Goal: Communication & Community: Answer question/provide support

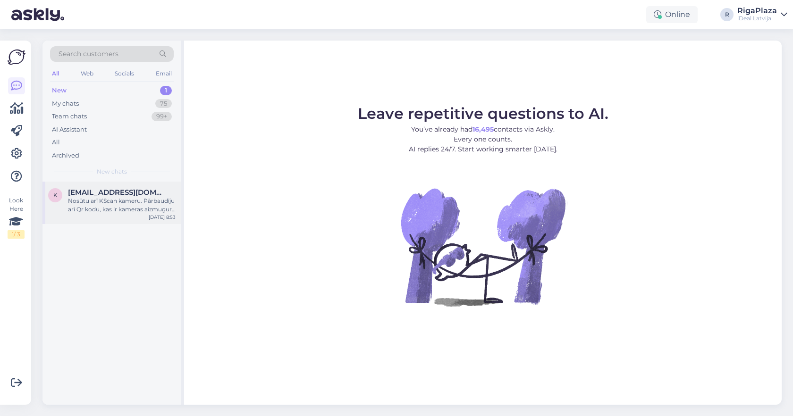
click at [124, 206] on div "Nosūtu arī KScan kameru. Pārbaudīju arī Qr kodu, kas ir kameras aizmugurē - man…" at bounding box center [122, 205] width 108 height 17
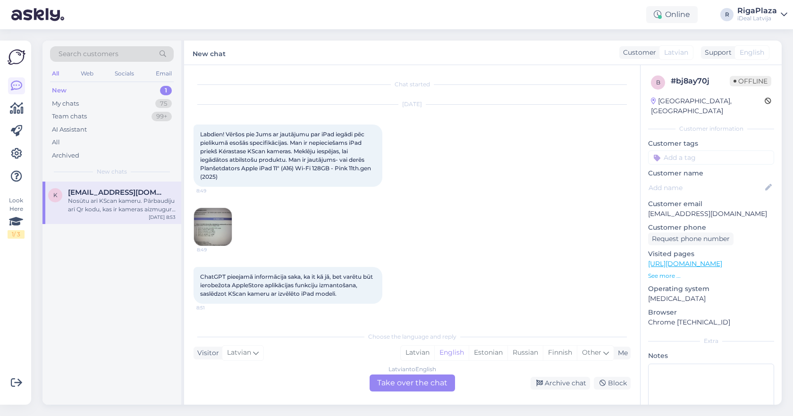
scroll to position [145, 0]
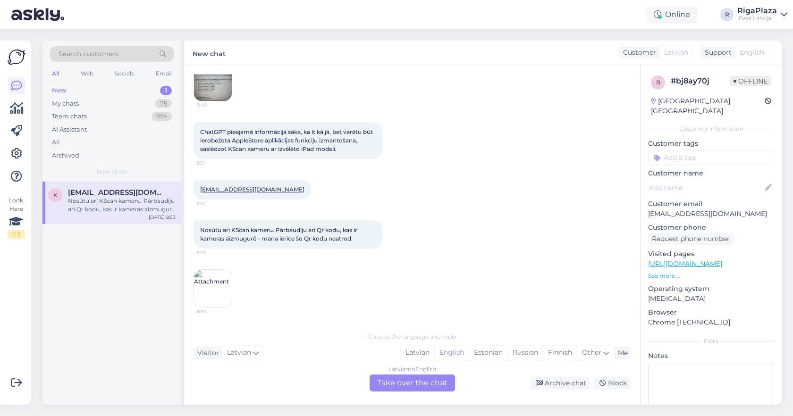
click at [206, 294] on img at bounding box center [213, 289] width 38 height 38
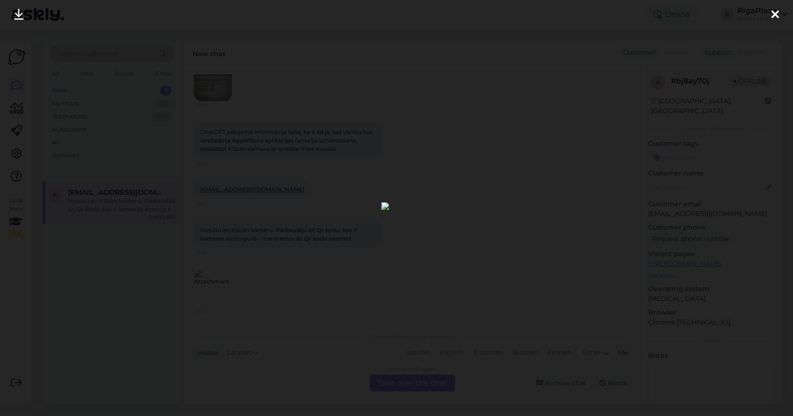
click at [533, 108] on div at bounding box center [396, 208] width 793 height 416
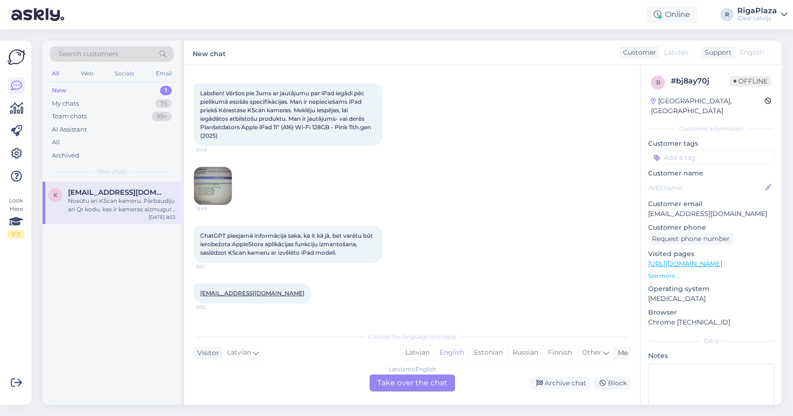
scroll to position [39, 0]
click at [221, 193] on img at bounding box center [213, 188] width 38 height 38
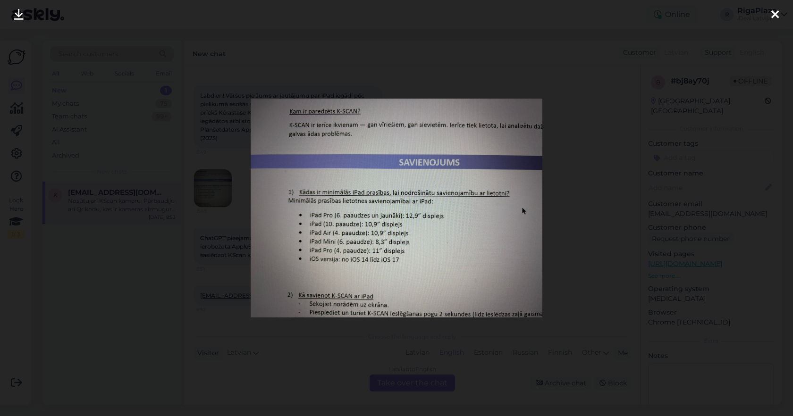
click at [493, 81] on div at bounding box center [396, 208] width 793 height 416
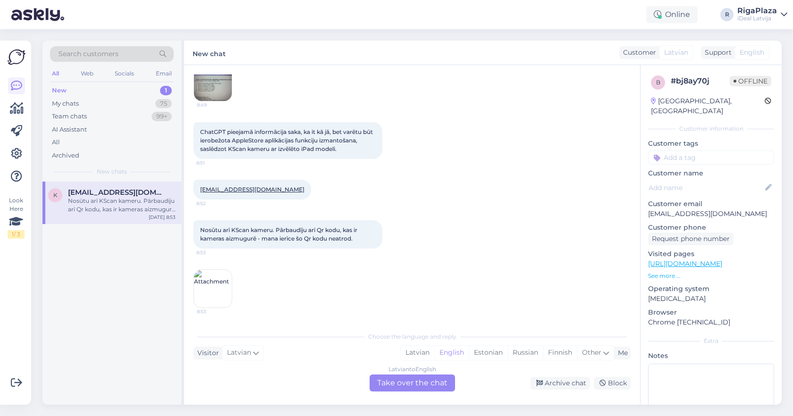
scroll to position [145, 0]
click at [212, 277] on img at bounding box center [213, 289] width 38 height 38
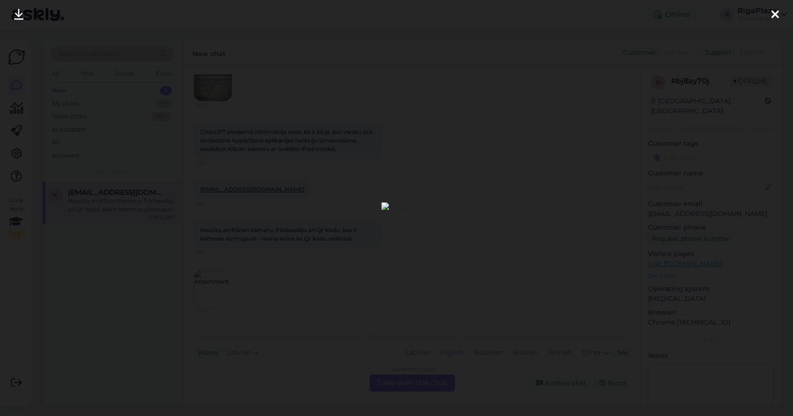
click at [772, 16] on icon at bounding box center [775, 15] width 8 height 12
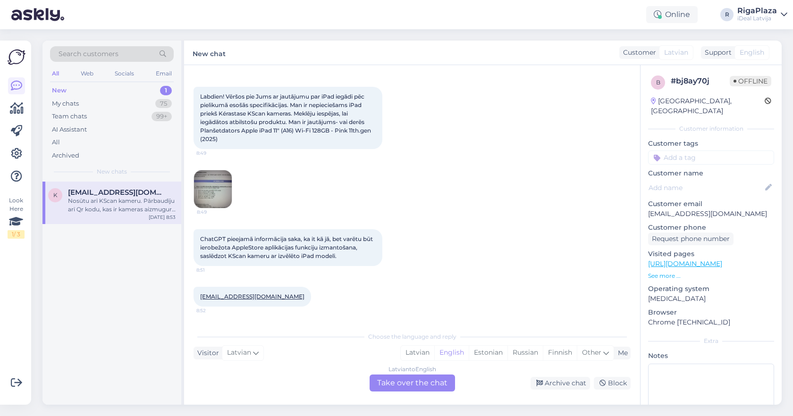
scroll to position [36, 0]
click at [212, 192] on img at bounding box center [213, 191] width 38 height 38
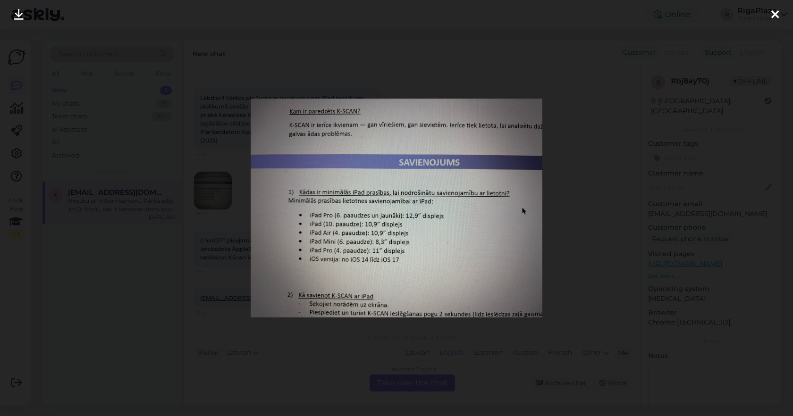
click at [556, 164] on div at bounding box center [396, 208] width 793 height 416
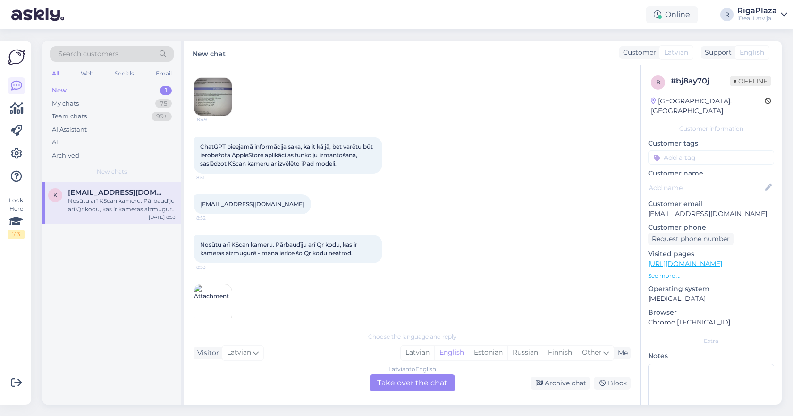
scroll to position [132, 0]
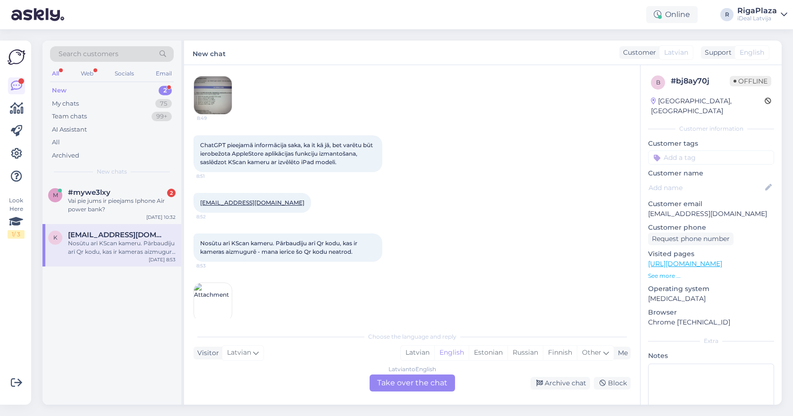
click at [216, 101] on img at bounding box center [213, 95] width 38 height 38
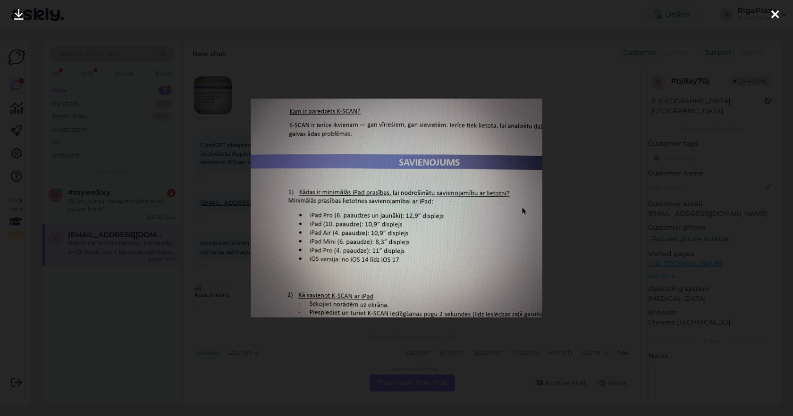
click at [398, 79] on div at bounding box center [396, 208] width 793 height 416
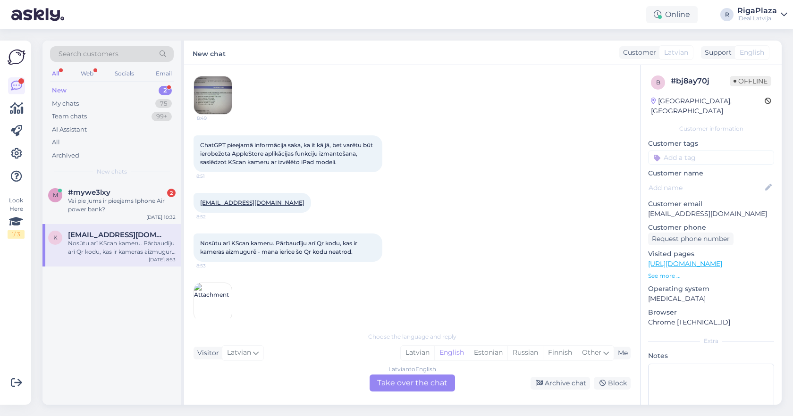
click at [216, 87] on img at bounding box center [213, 95] width 38 height 38
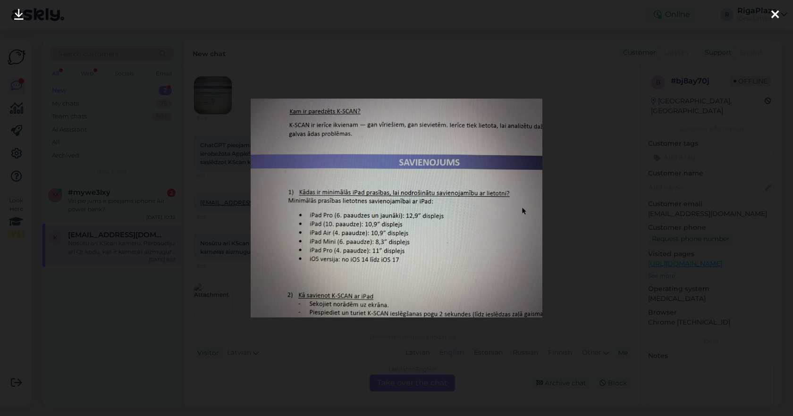
click at [426, 83] on div at bounding box center [396, 208] width 793 height 416
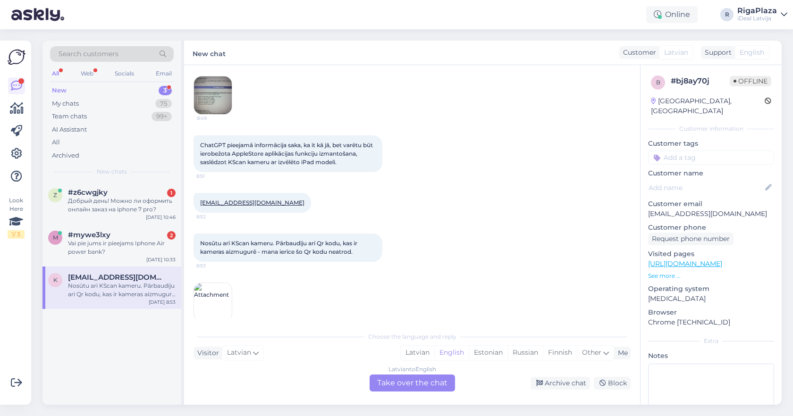
click at [219, 99] on img at bounding box center [213, 95] width 38 height 38
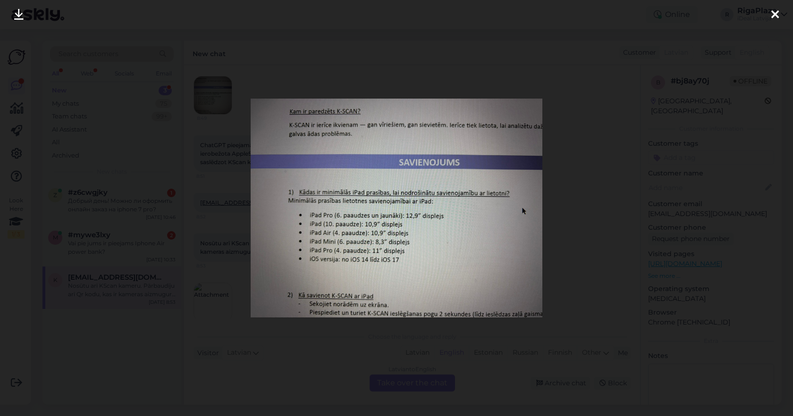
click at [567, 229] on div at bounding box center [396, 208] width 793 height 416
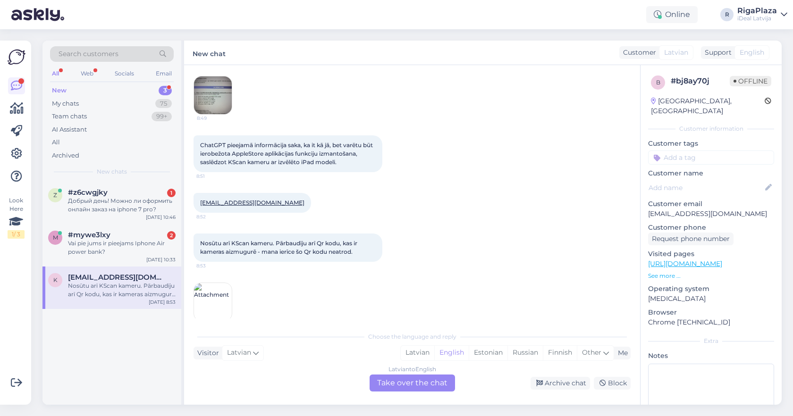
click at [205, 93] on img at bounding box center [213, 95] width 38 height 38
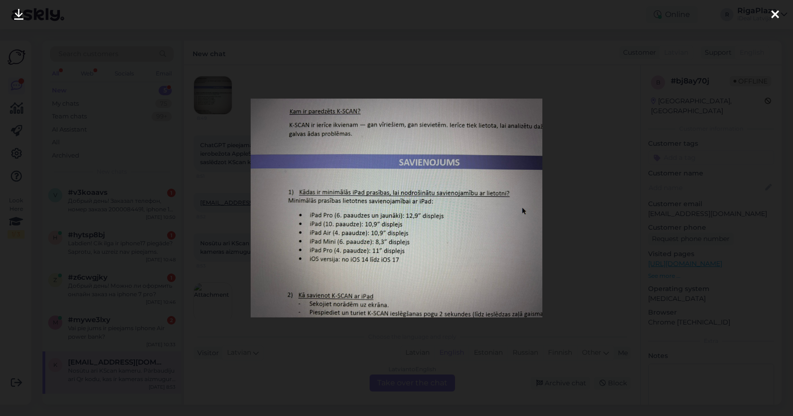
click at [476, 71] on div at bounding box center [396, 208] width 793 height 416
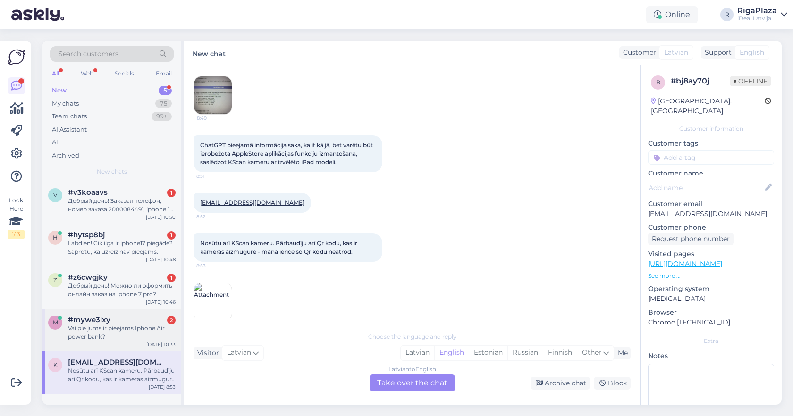
click at [143, 326] on div "Vai pie jums ir pieejams Iphone Air power bank?" at bounding box center [122, 332] width 108 height 17
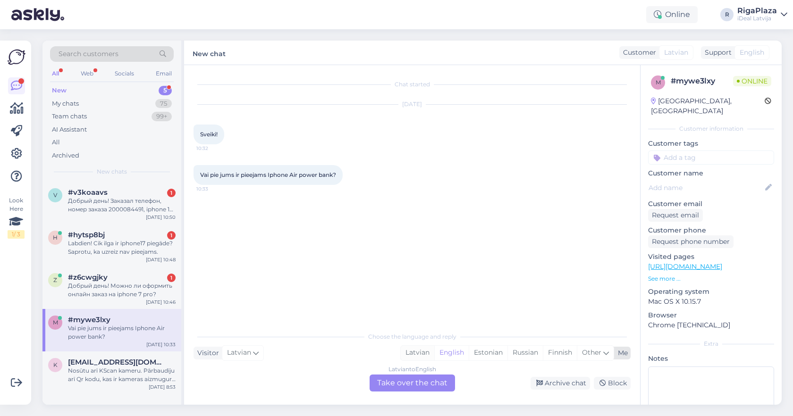
click at [419, 358] on div "Latvian" at bounding box center [418, 353] width 34 height 14
click at [416, 384] on div "Latvian to Latvian Take over the chat" at bounding box center [412, 383] width 85 height 17
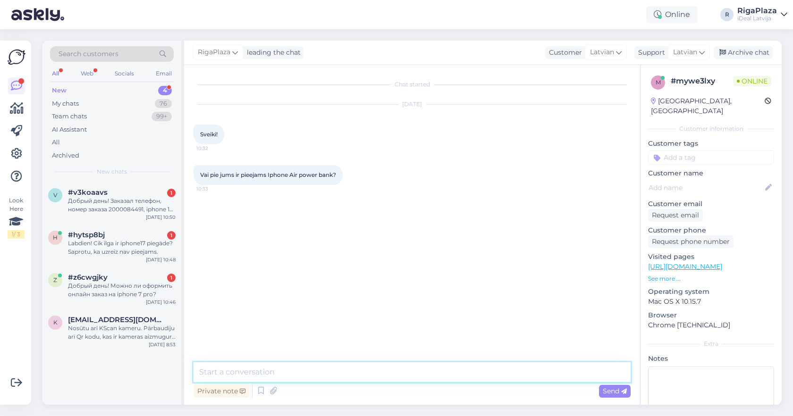
click at [418, 376] on textarea at bounding box center [412, 372] width 437 height 20
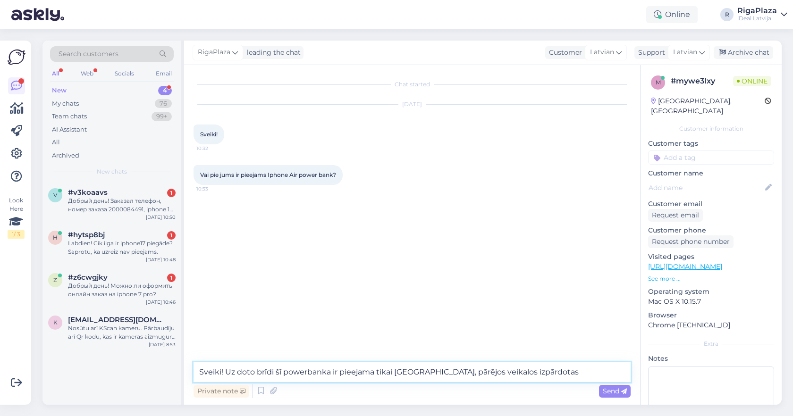
type textarea "Sveiki! Uz doto brīdi šī powerbanka ir pieejama tikai Daugavpilī, pārējos veika…"
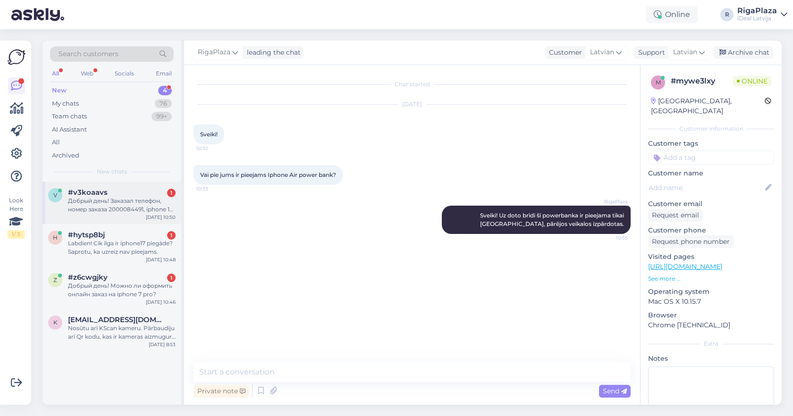
click at [142, 205] on div "Добрый день! Заказал телефон, номер заказа 2000084491, iphone 17 лавандовый. Но…" at bounding box center [122, 205] width 108 height 17
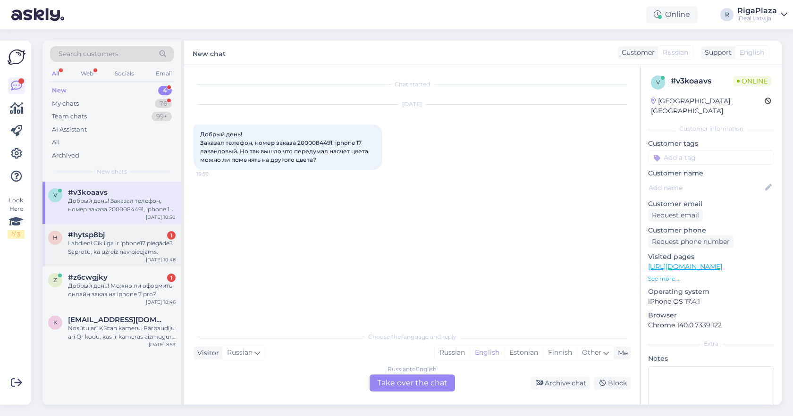
click at [132, 244] on div "Labdien! Cik ilga ir iphone17 piegāde? Saprotu, ka uzreiz nav pieejams." at bounding box center [122, 247] width 108 height 17
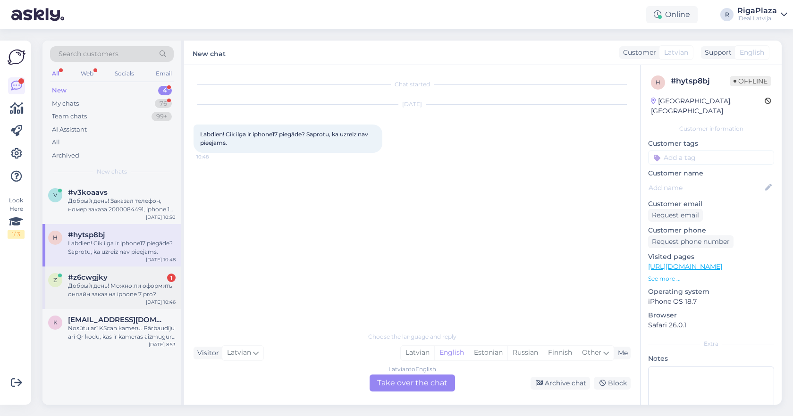
click at [101, 288] on div "Добрый день! Можно ли оформить онлайн заказ на iphone 7 pro?" at bounding box center [122, 290] width 108 height 17
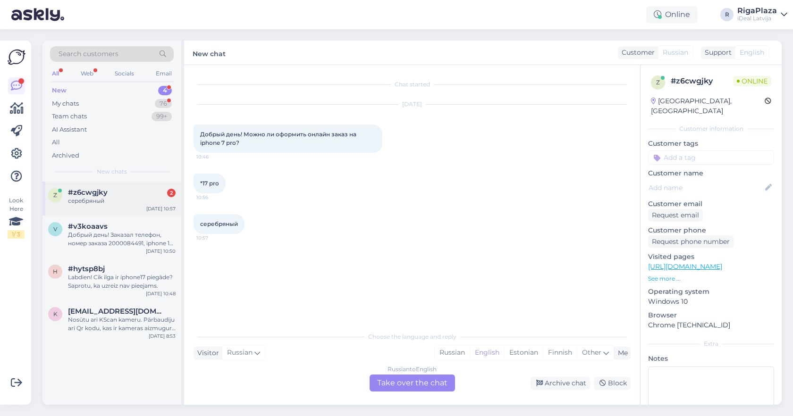
click at [78, 200] on div "серебряный" at bounding box center [122, 201] width 108 height 8
click at [111, 237] on div "Добрый день! Заказал телефон, номер заказа 2000084491, iphone 17 лавандовый. Но…" at bounding box center [122, 239] width 108 height 17
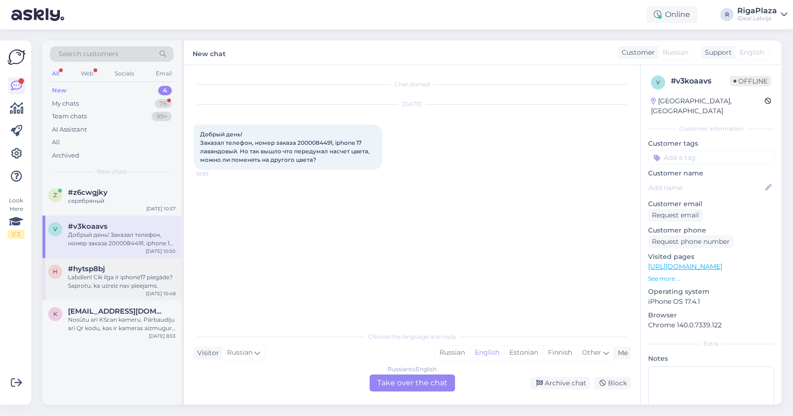
click at [102, 267] on span "#hytsp8bj" at bounding box center [86, 269] width 37 height 8
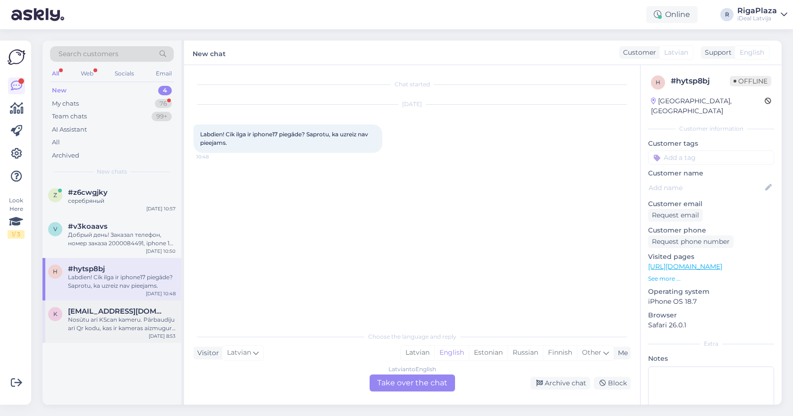
click at [97, 301] on div "k katrina.vorslova@gmail.com Nosūtu arī KScan kameru. Pārbaudīju arī Qr kodu, k…" at bounding box center [111, 322] width 139 height 42
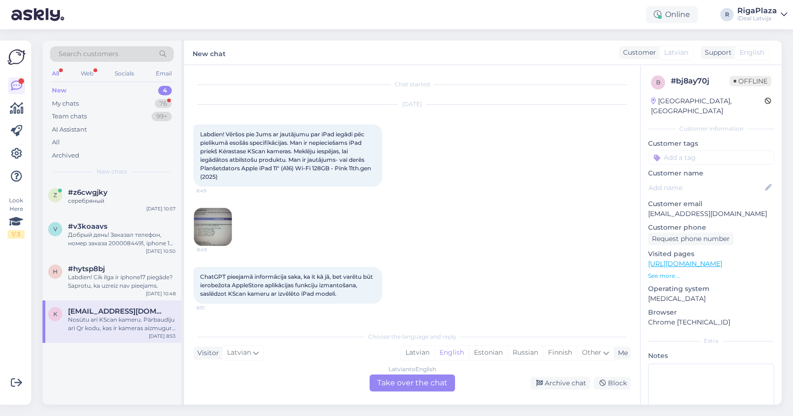
scroll to position [145, 0]
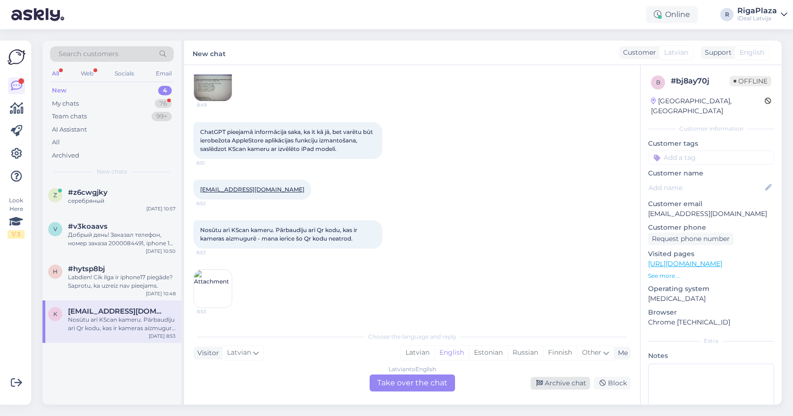
click at [569, 383] on div "Archive chat" at bounding box center [559, 383] width 59 height 13
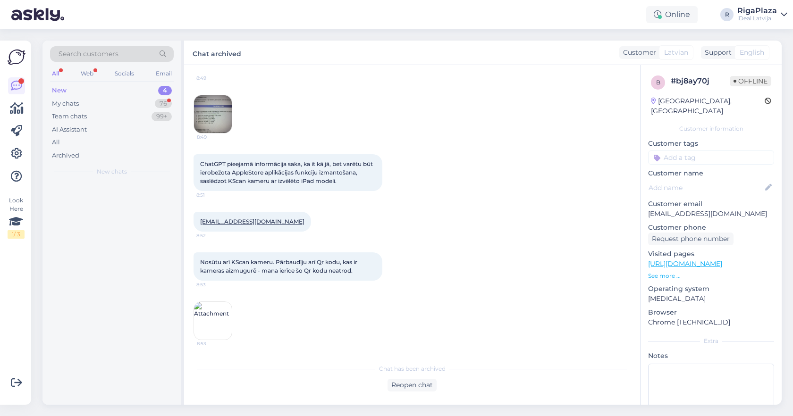
scroll to position [113, 0]
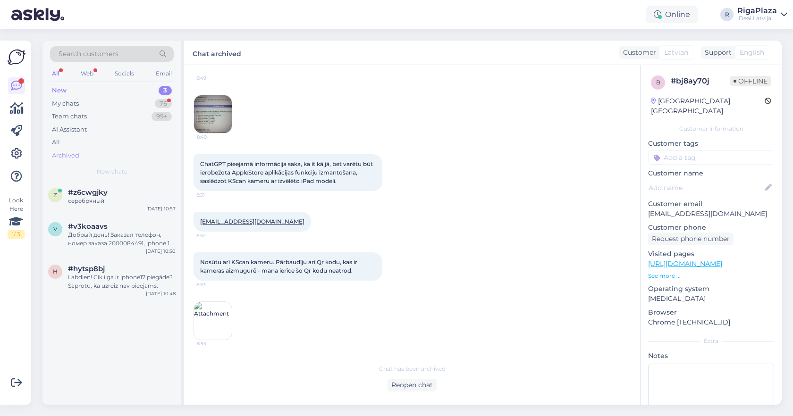
click at [75, 152] on div "Archived" at bounding box center [65, 155] width 27 height 9
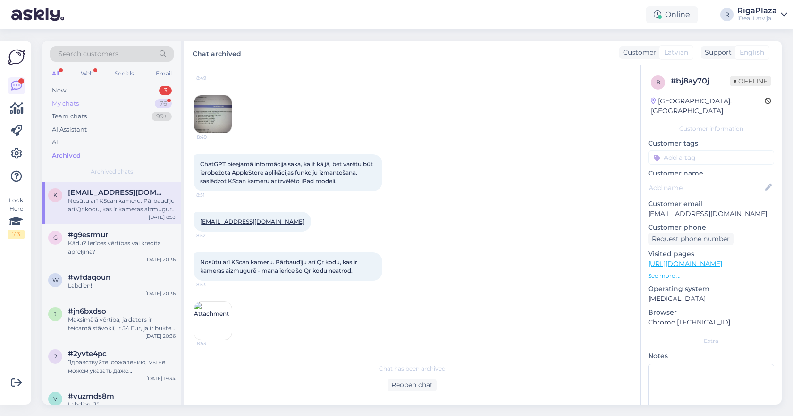
click at [106, 104] on div "My chats 76" at bounding box center [112, 103] width 124 height 13
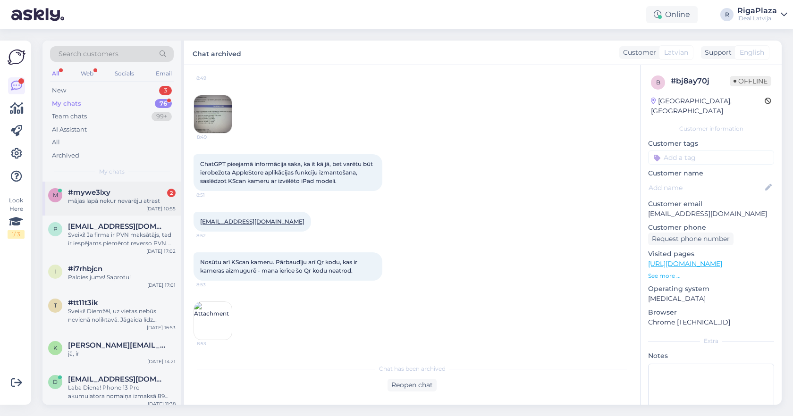
click at [137, 191] on div "#mywe3lxy 2" at bounding box center [122, 192] width 108 height 8
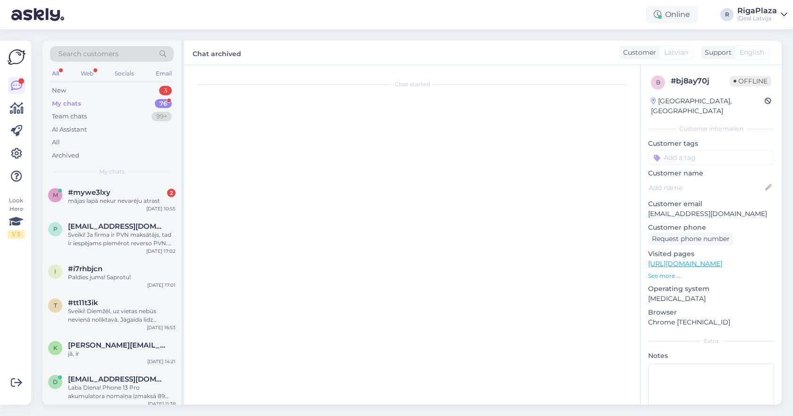
scroll to position [0, 0]
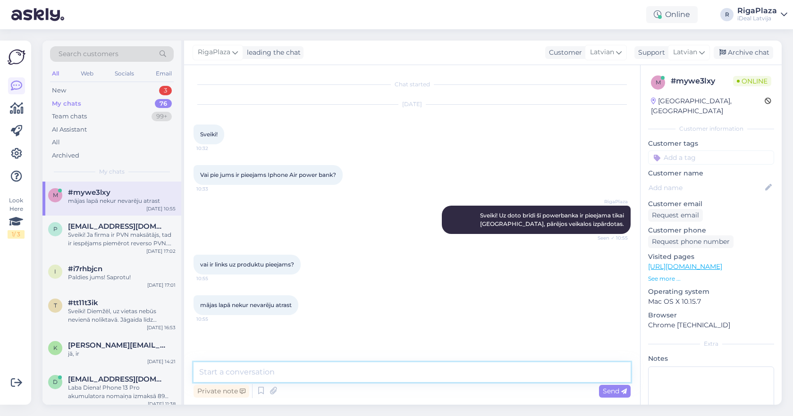
click at [308, 371] on textarea at bounding box center [412, 372] width 437 height 20
paste textarea "[URL][DOMAIN_NAME]"
type textarea "[URL][DOMAIN_NAME]"
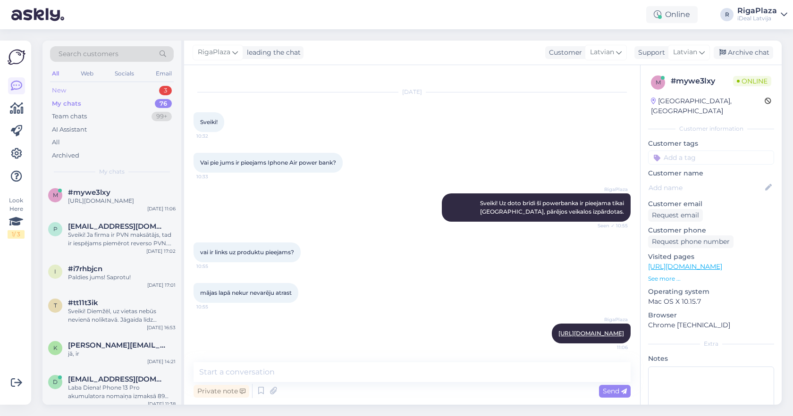
click at [135, 90] on div "New 3" at bounding box center [112, 90] width 124 height 13
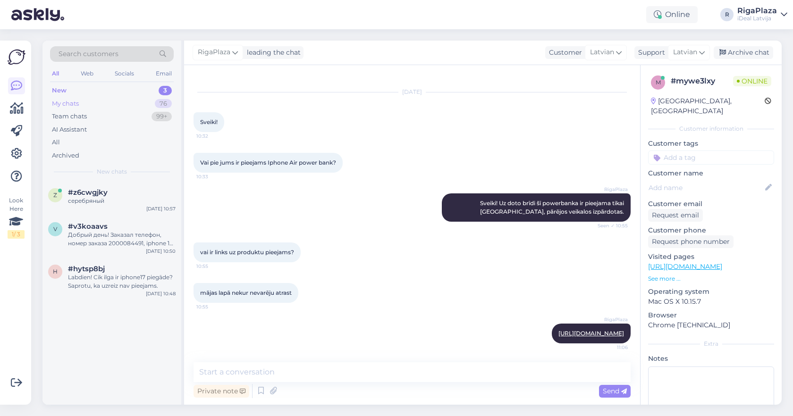
click at [131, 102] on div "My chats 76" at bounding box center [112, 103] width 124 height 13
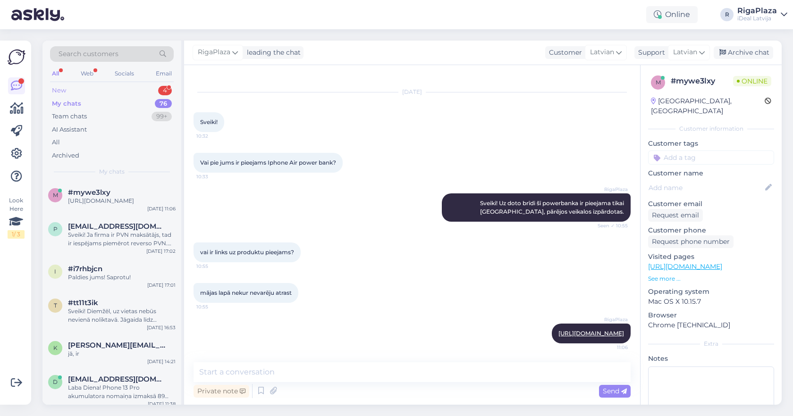
click at [155, 93] on div "New 4" at bounding box center [112, 90] width 124 height 13
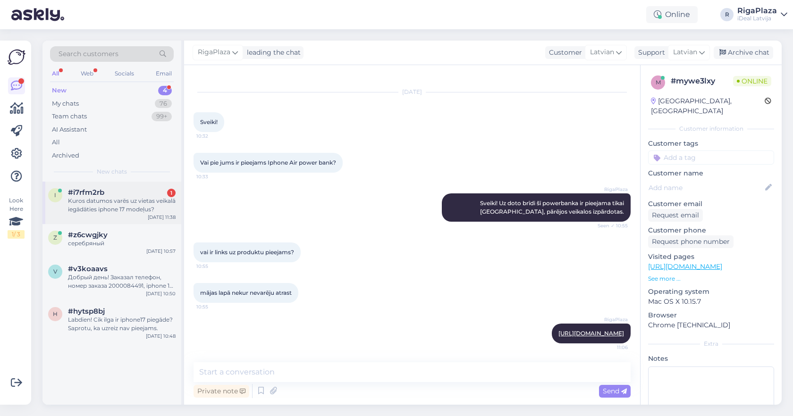
click at [127, 194] on div "#i7rfm2rb 1" at bounding box center [122, 192] width 108 height 8
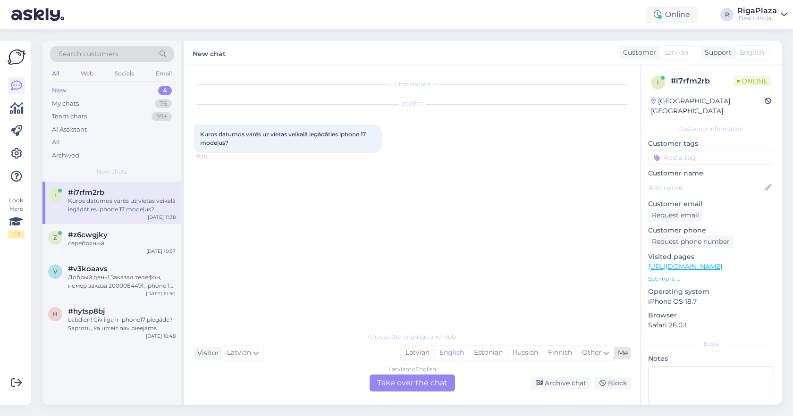
click at [414, 354] on div "Latvian" at bounding box center [418, 353] width 34 height 14
click at [402, 379] on div "Latvian to Latvian Take over the chat" at bounding box center [412, 383] width 85 height 17
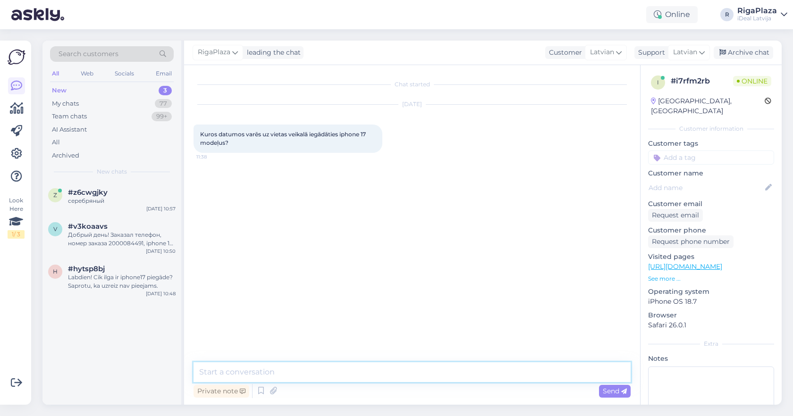
click at [399, 374] on textarea at bounding box center [412, 372] width 437 height 20
type textarea "Sveiki! Uz vietas iegādāties Jūs varēsiet ap novembri/decembri."
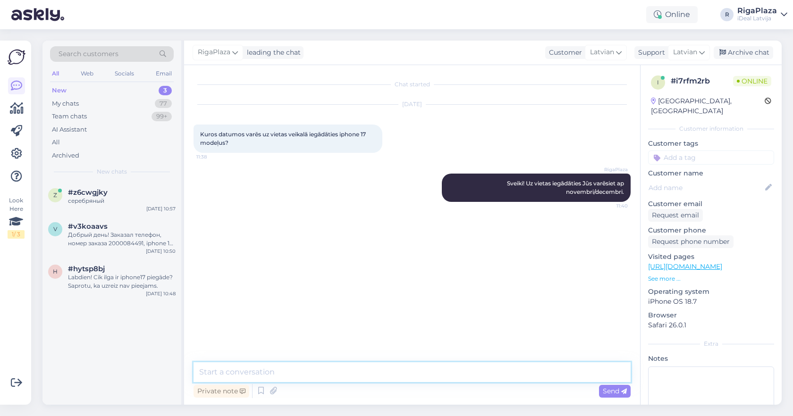
type textarea "A"
type textarea "I"
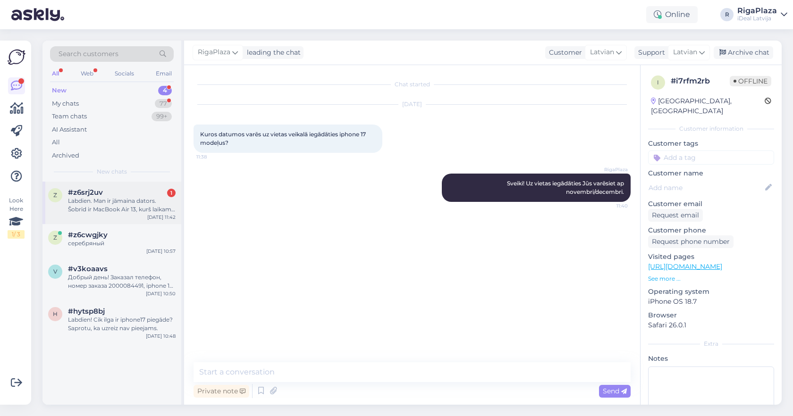
click at [156, 204] on div "Labdien. Man ir jāmaina dators. Šobrīd ir MacBook Air 13, kurš laikam ir 2019 g…" at bounding box center [122, 205] width 108 height 17
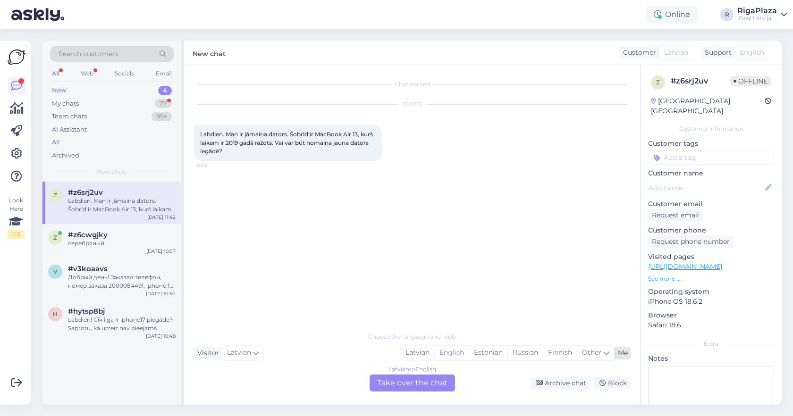
click at [405, 357] on div "Latvian" at bounding box center [418, 353] width 34 height 14
click at [413, 383] on div "Latvian to Latvian Take over the chat" at bounding box center [412, 383] width 85 height 17
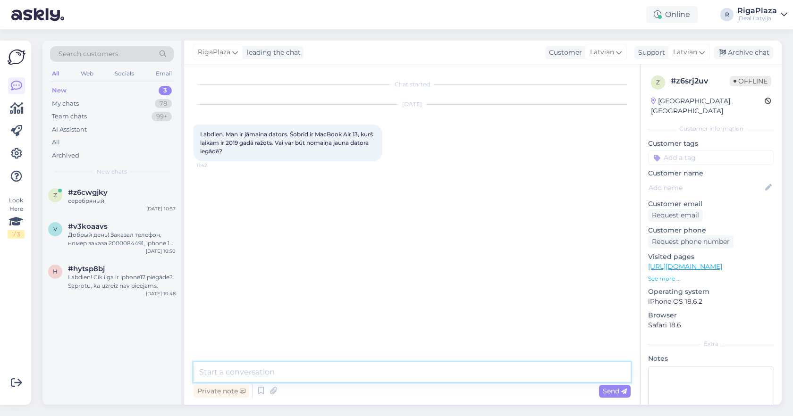
click at [389, 370] on textarea at bounding box center [412, 372] width 437 height 20
type textarea "Sveiki! Vai Jūs domājat trade-in ? Nododot veco ierīci Jūs varat dabūt atlaidi …"
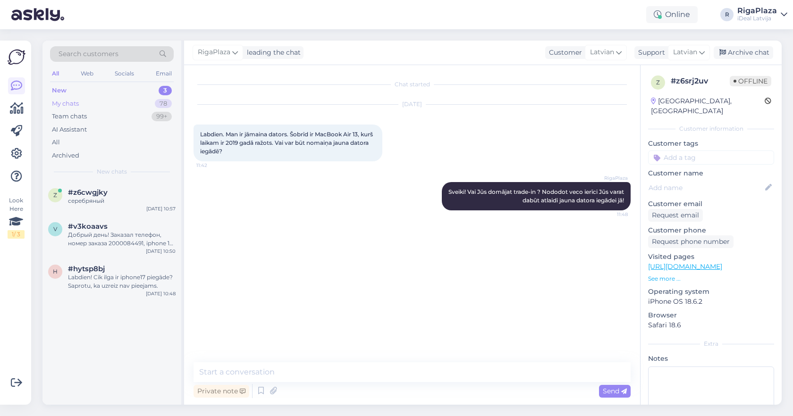
click at [112, 100] on div "My chats 78" at bounding box center [112, 103] width 124 height 13
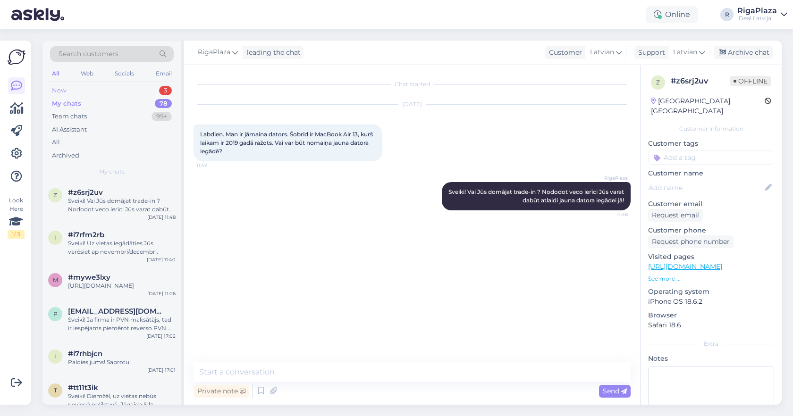
click at [147, 90] on div "New 3" at bounding box center [112, 90] width 124 height 13
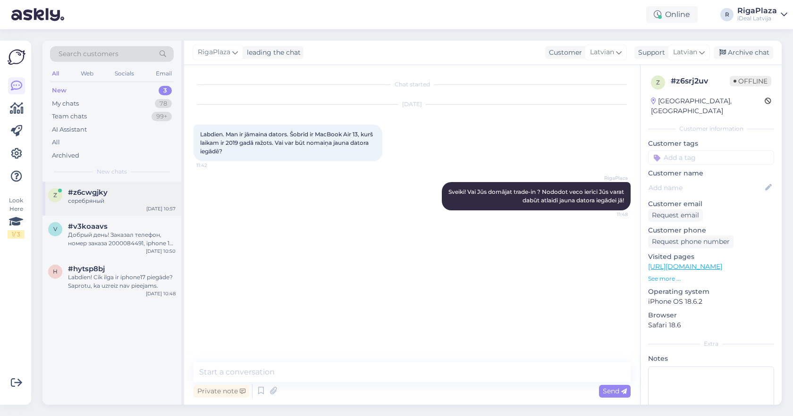
click at [143, 198] on div "серебряный" at bounding box center [122, 201] width 108 height 8
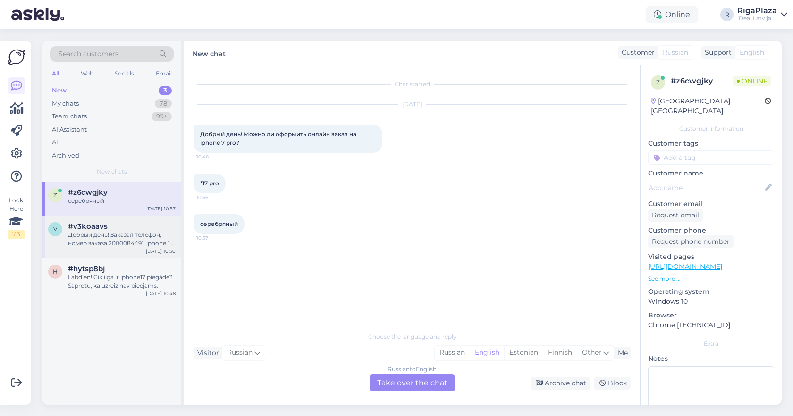
click at [129, 241] on div "Добрый день! Заказал телефон, номер заказа 2000084491, iphone 17 лавандовый. Но…" at bounding box center [122, 239] width 108 height 17
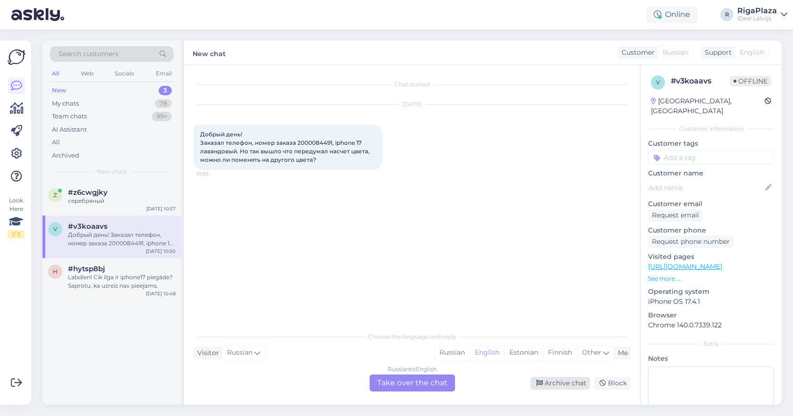
click at [548, 388] on div "Archive chat" at bounding box center [559, 383] width 59 height 13
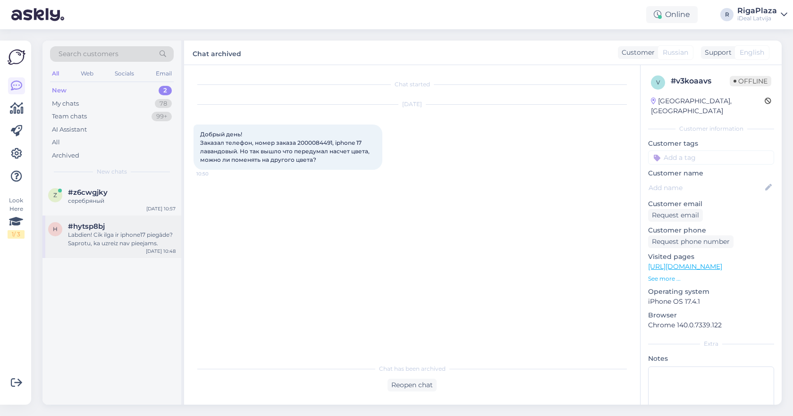
click at [155, 228] on div "#hytsp8bj" at bounding box center [122, 226] width 108 height 8
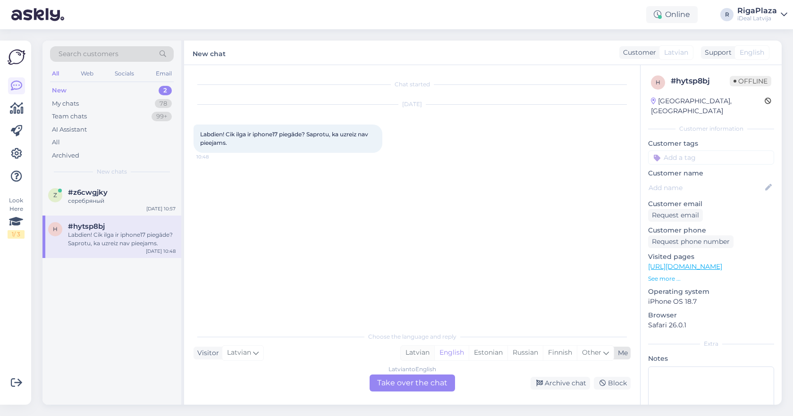
click at [415, 360] on div "Latvian" at bounding box center [418, 353] width 34 height 14
click at [409, 378] on div "Latvian to Latvian Take over the chat" at bounding box center [412, 383] width 85 height 17
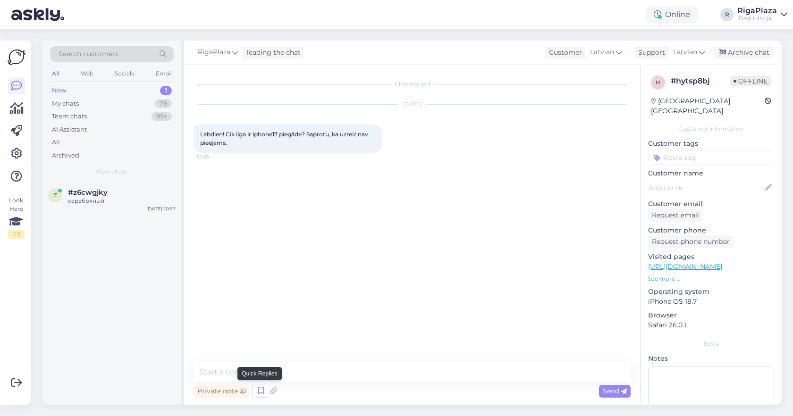
click at [263, 390] on icon at bounding box center [260, 391] width 11 height 14
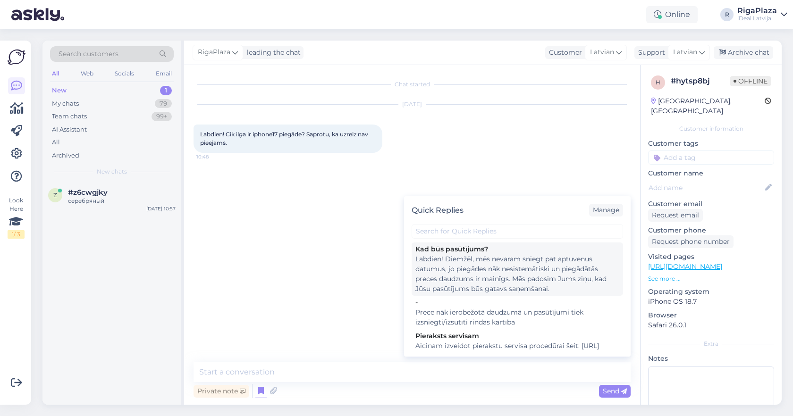
click at [436, 275] on div "Labdien! Diemžēl, mēs nevaram sniegt pat aptuvenus datumus, jo piegādes nāk nes…" at bounding box center [517, 274] width 204 height 40
type textarea "Labdien! Diemžēl, mēs nevaram sniegt pat aptuvenus datumus, jo piegādes nāk nes…"
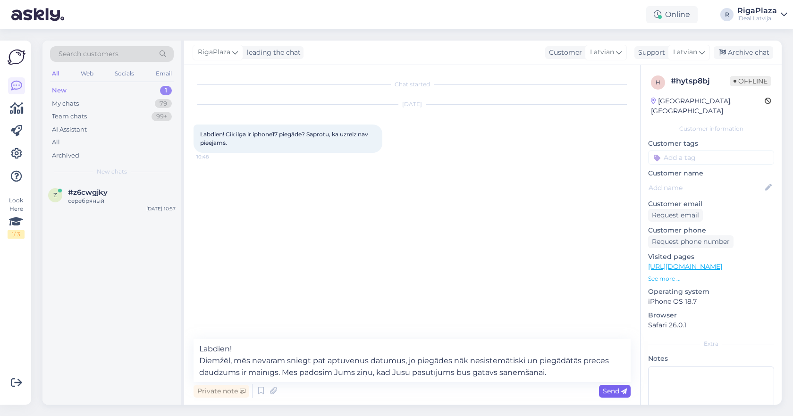
click at [616, 388] on span "Send" at bounding box center [615, 391] width 24 height 8
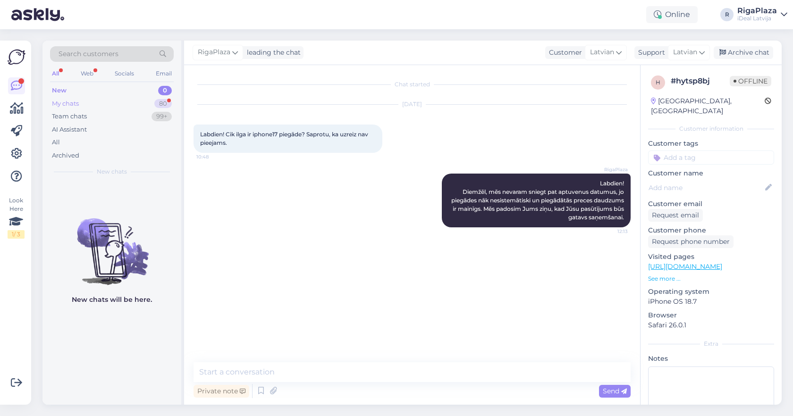
click at [167, 105] on div "80" at bounding box center [162, 103] width 17 height 9
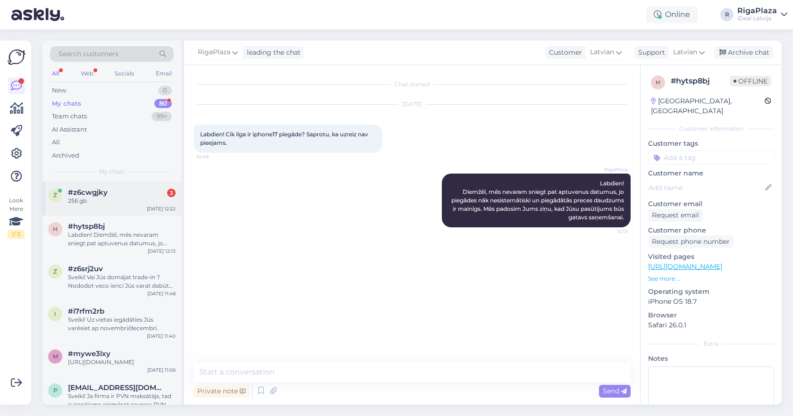
click at [126, 188] on div "#z6cwgjky 3" at bounding box center [122, 192] width 108 height 8
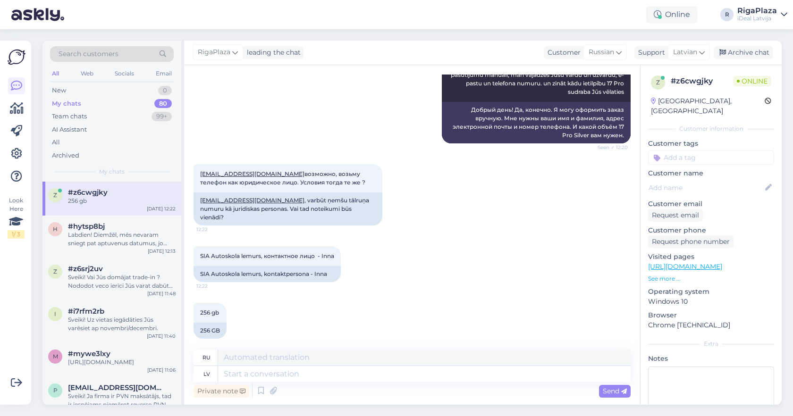
scroll to position [246, 0]
click at [99, 92] on div "New 0" at bounding box center [112, 90] width 124 height 13
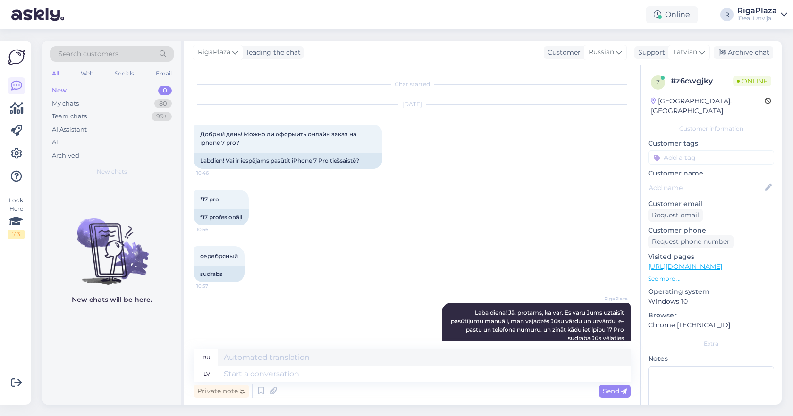
scroll to position [0, 0]
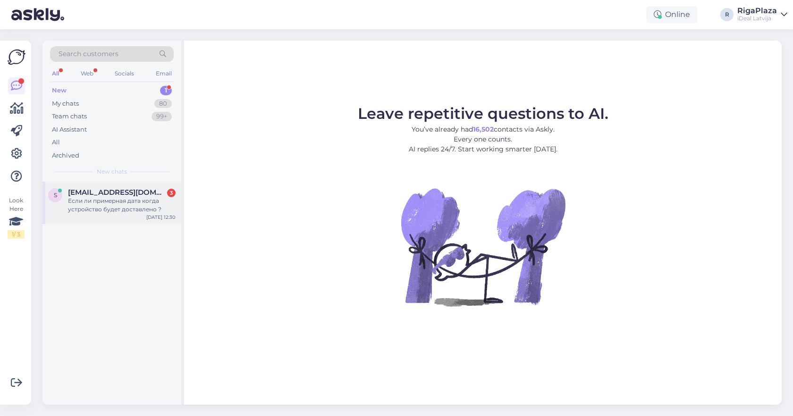
click at [119, 188] on span "[EMAIL_ADDRESS][DOMAIN_NAME]" at bounding box center [117, 192] width 98 height 8
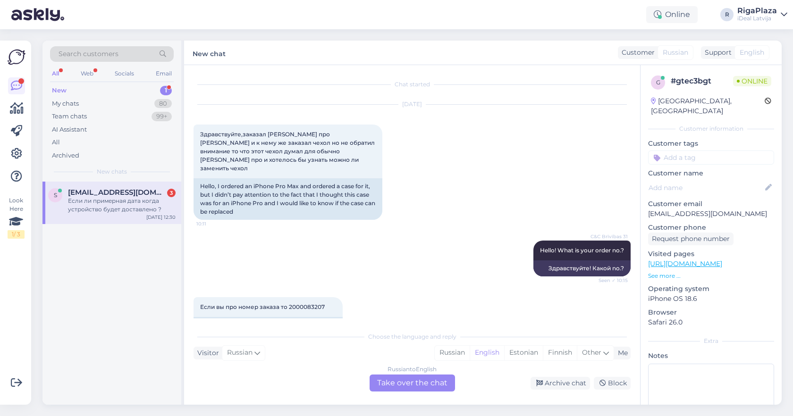
scroll to position [354, 0]
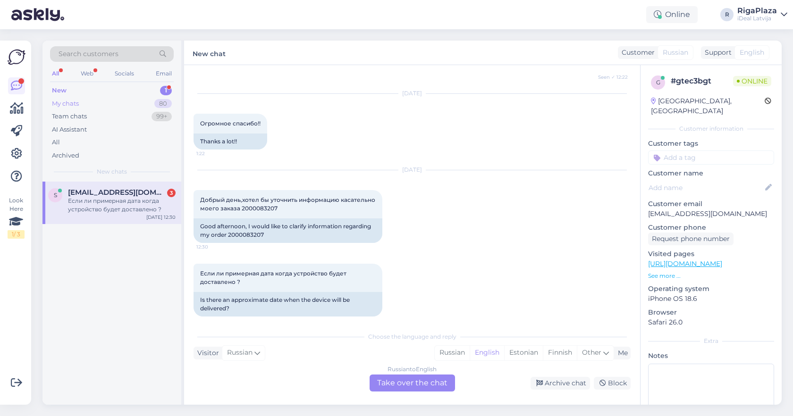
click at [137, 100] on div "My chats 80" at bounding box center [112, 103] width 124 height 13
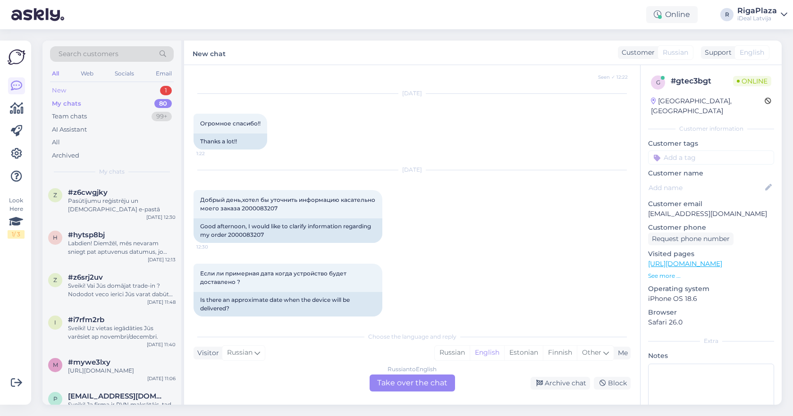
click at [143, 88] on div "New 1" at bounding box center [112, 90] width 124 height 13
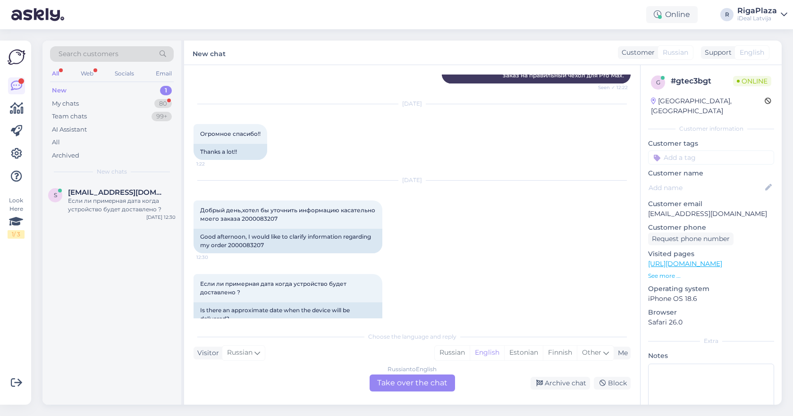
scroll to position [359, 0]
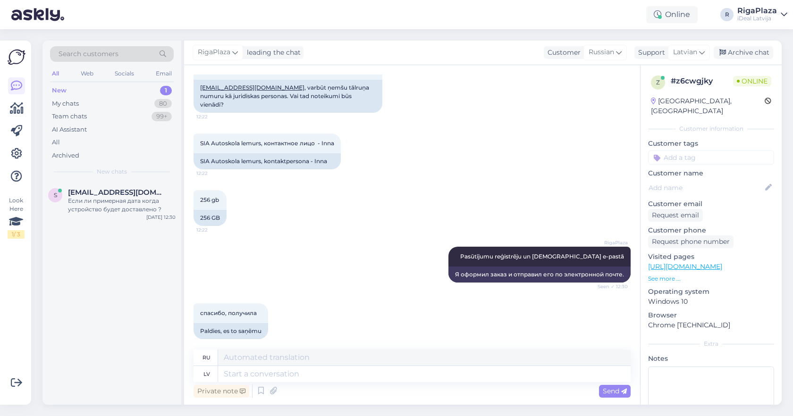
click at [98, 90] on div "New 1" at bounding box center [112, 90] width 124 height 13
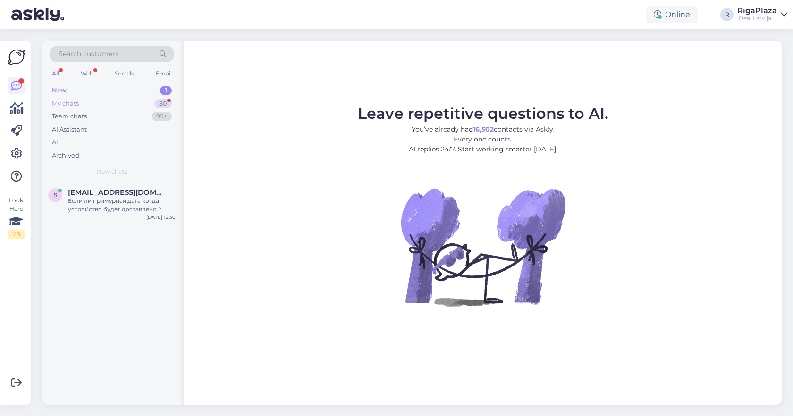
click at [153, 107] on div "My chats 80" at bounding box center [112, 103] width 124 height 13
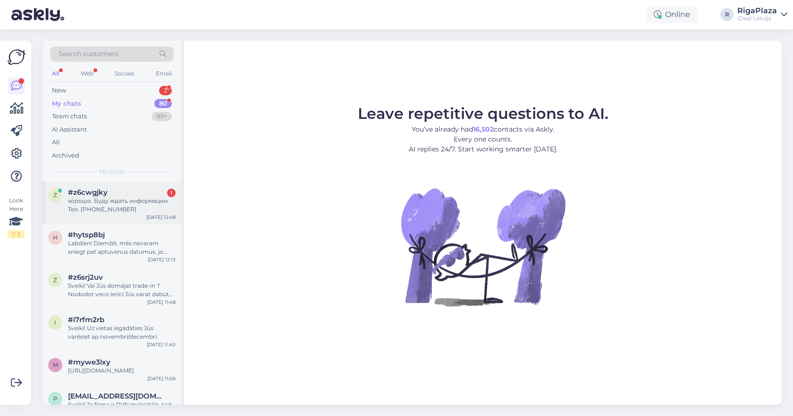
click at [112, 203] on div "хорошо. Буду ждать информации. Тел. [PHONE_NUMBER]" at bounding box center [122, 205] width 108 height 17
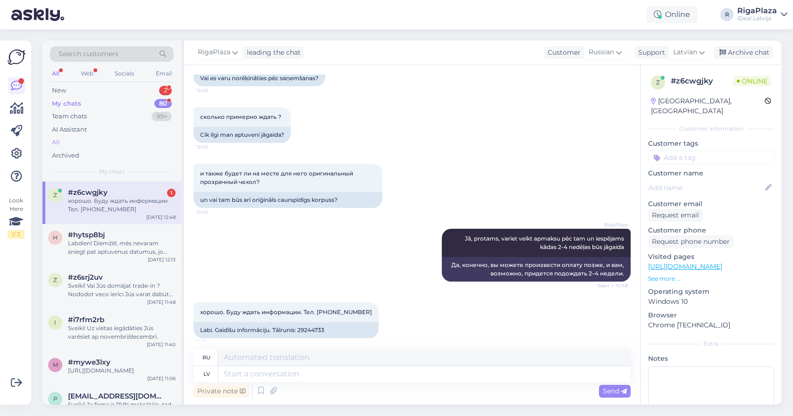
scroll to position [668, 0]
click at [134, 190] on div "#z6cwgjky 1" at bounding box center [122, 192] width 108 height 8
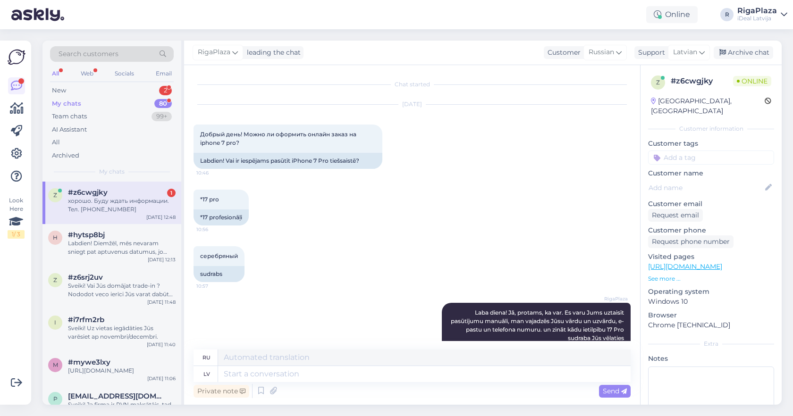
click at [140, 100] on div "My chats 80" at bounding box center [112, 103] width 124 height 13
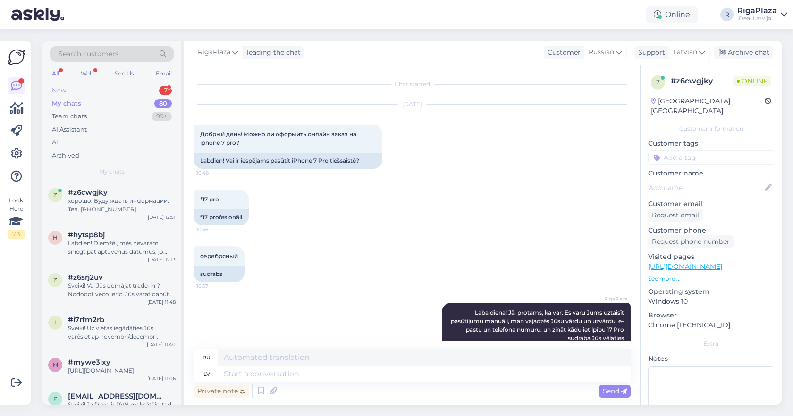
click at [146, 86] on div "New 2" at bounding box center [112, 90] width 124 height 13
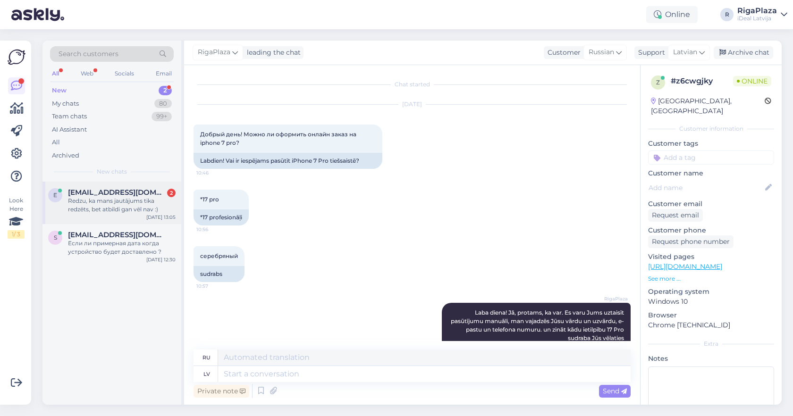
click at [133, 190] on span "[EMAIL_ADDRESS][DOMAIN_NAME]" at bounding box center [117, 192] width 98 height 8
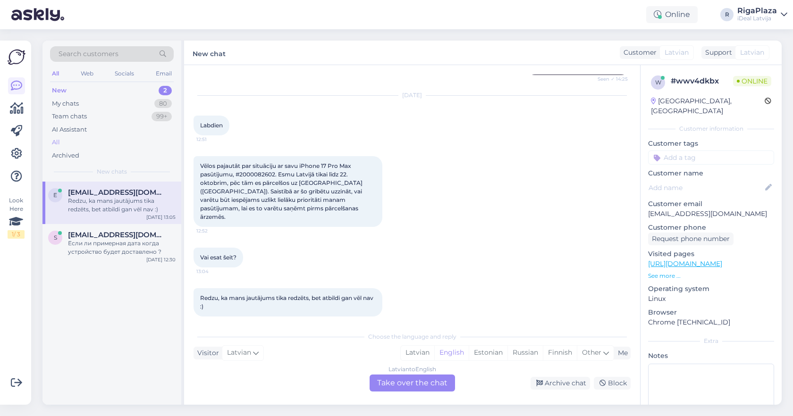
scroll to position [457, 0]
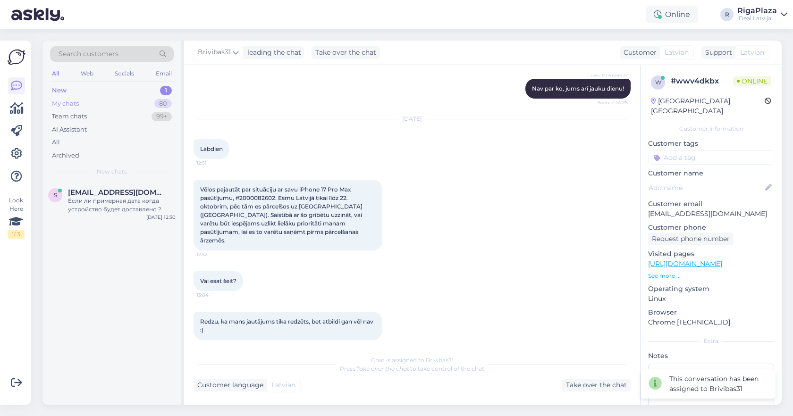
click at [145, 105] on div "My chats 80" at bounding box center [112, 103] width 124 height 13
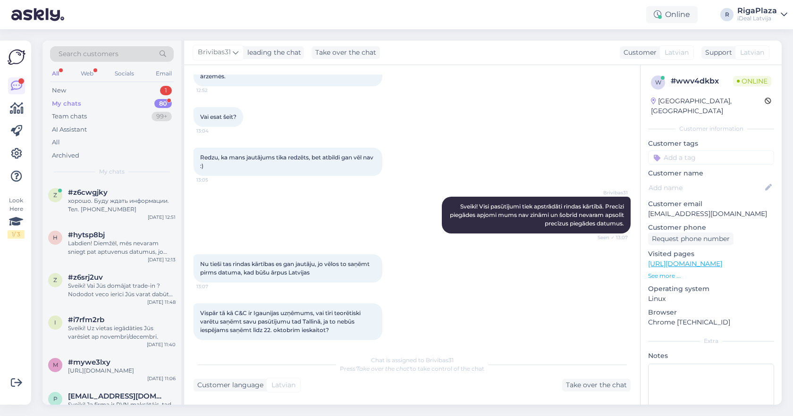
scroll to position [769, 0]
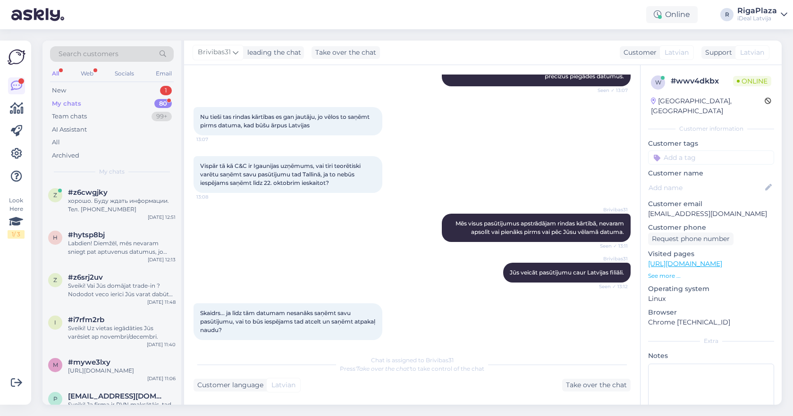
click at [258, 0] on div "Online R RigaPlaza iDeal [GEOGRAPHIC_DATA]" at bounding box center [396, 14] width 793 height 29
